Goal: Information Seeking & Learning: Learn about a topic

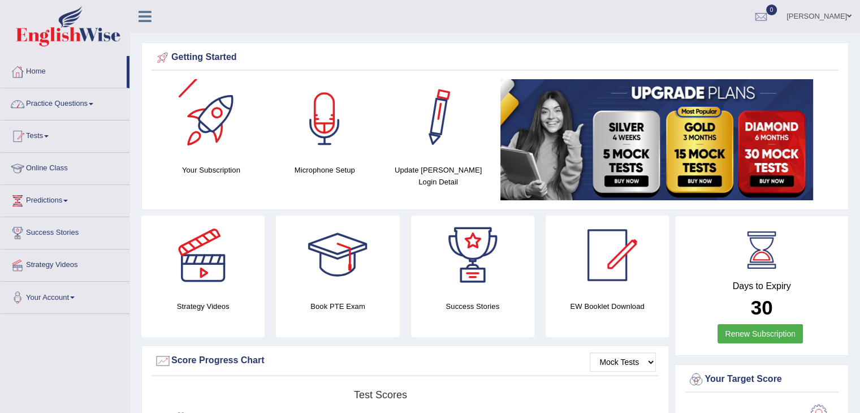
click at [90, 105] on link "Practice Questions" at bounding box center [65, 102] width 129 height 28
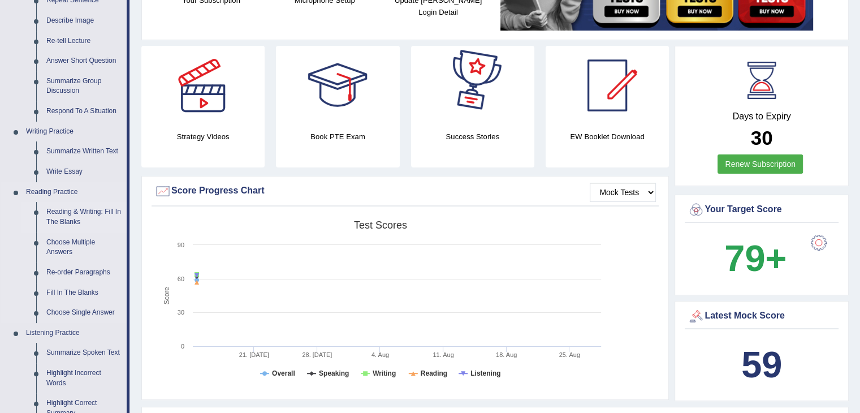
scroll to position [226, 0]
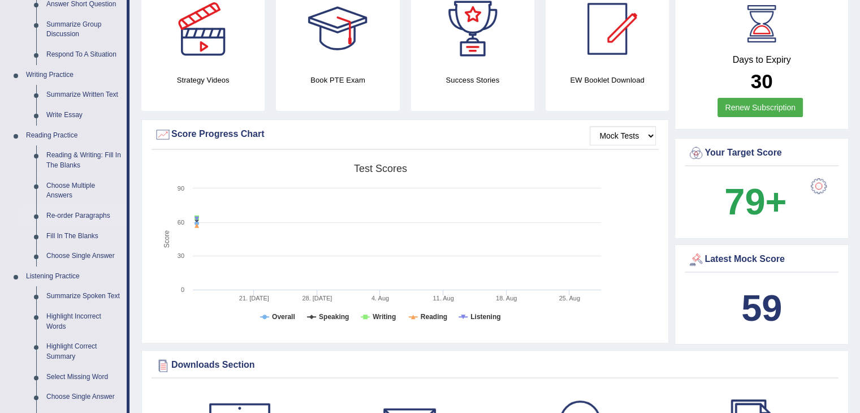
click at [77, 215] on link "Re-order Paragraphs" at bounding box center [83, 216] width 85 height 20
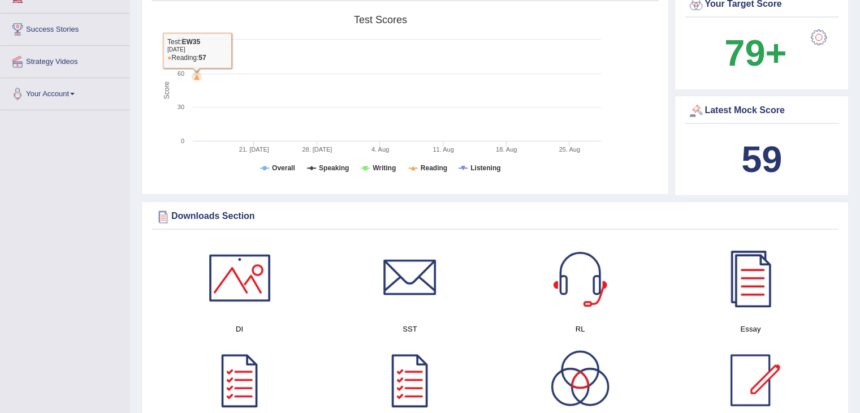
scroll to position [418, 0]
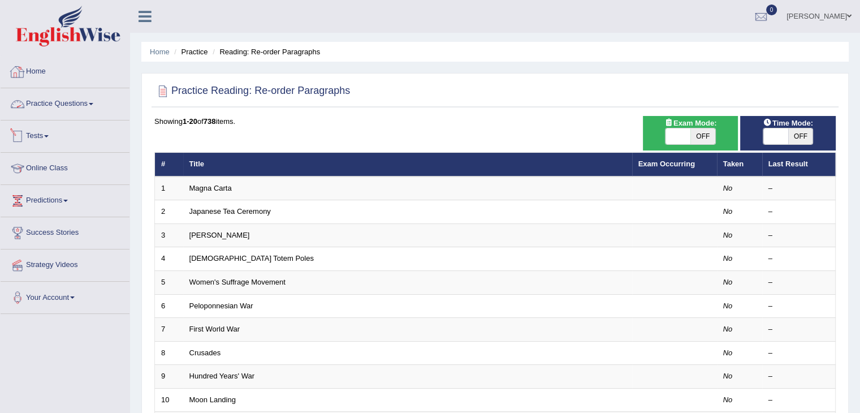
click at [60, 75] on link "Home" at bounding box center [65, 70] width 129 height 28
